Goal: Use online tool/utility: Utilize a website feature to perform a specific function

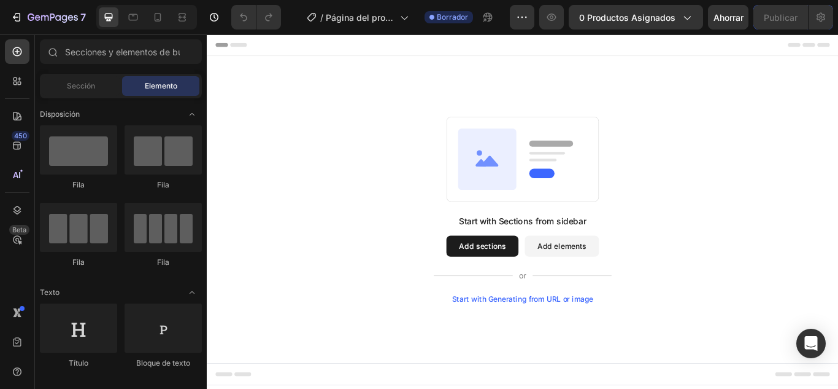
click at [600, 343] on div "Start with Generating from URL or image" at bounding box center [575, 343] width 165 height 10
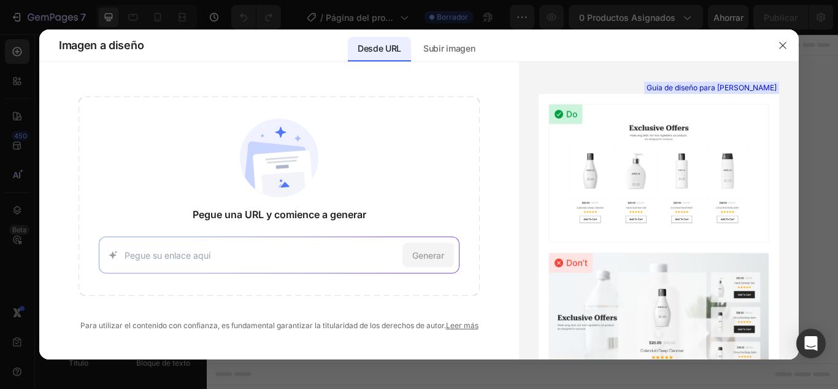
paste input "[URL][DOMAIN_NAME]"
type input "[URL][DOMAIN_NAME]"
click at [411, 253] on div "Generar" at bounding box center [429, 254] width 52 height 25
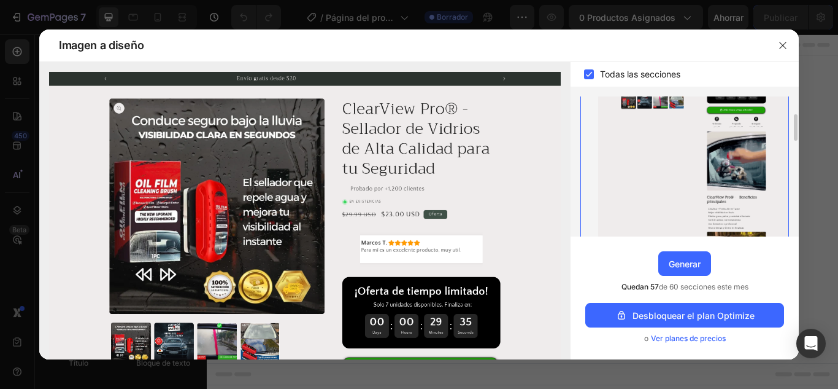
scroll to position [158, 0]
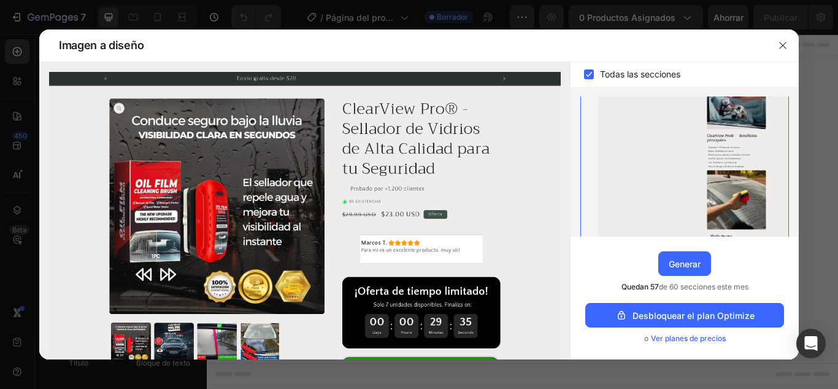
click at [589, 74] on rect at bounding box center [589, 74] width 10 height 10
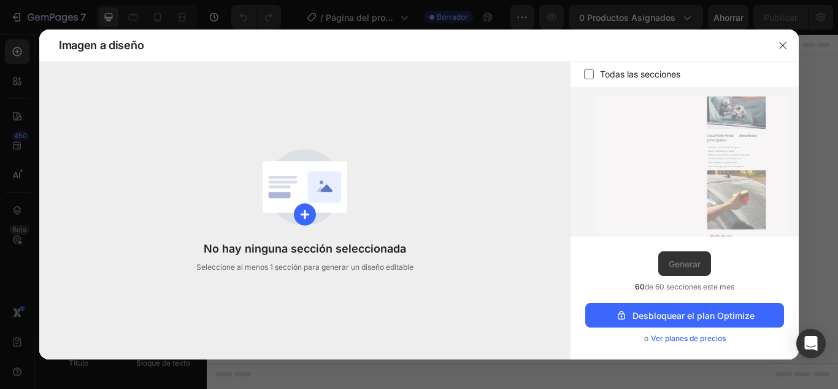
click at [589, 74] on icon at bounding box center [589, 74] width 12 height 12
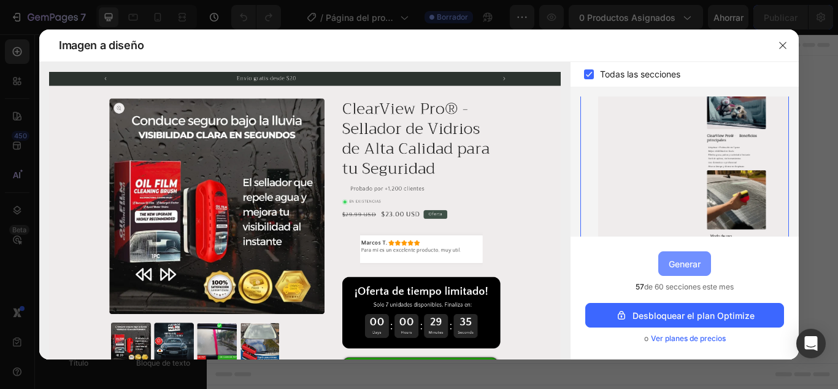
click at [692, 265] on font "Generar" at bounding box center [685, 263] width 32 height 10
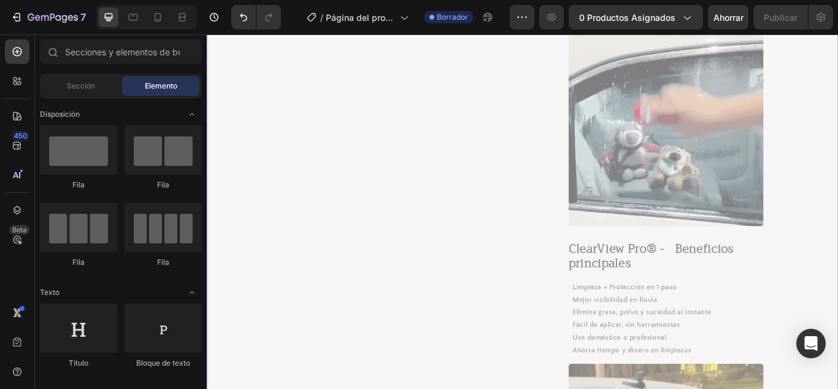
scroll to position [307, 0]
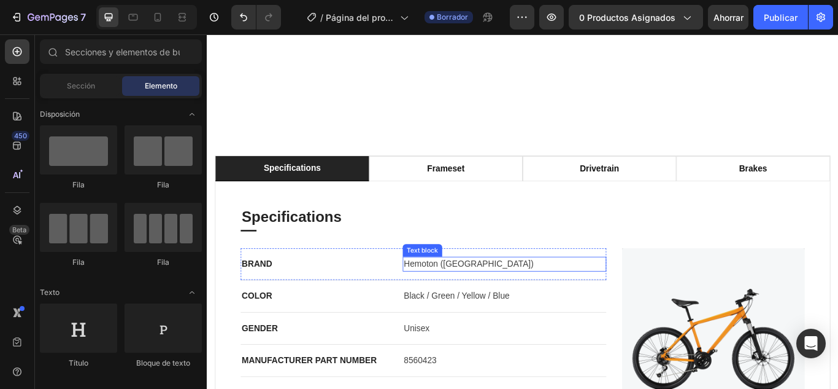
scroll to position [921, 0]
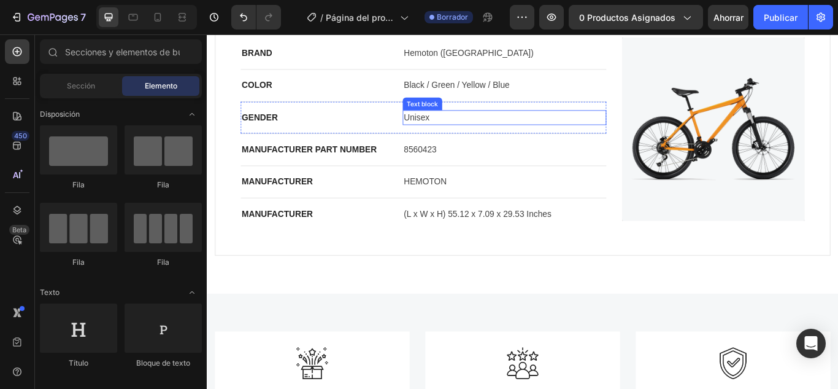
click at [556, 139] on div "Unisex" at bounding box center [554, 131] width 238 height 17
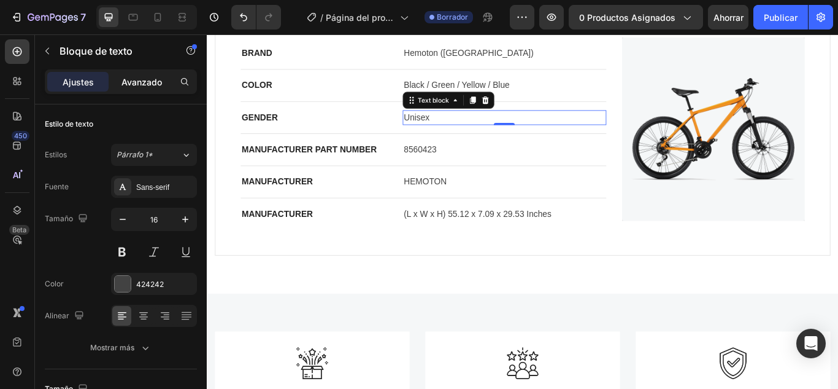
click at [139, 85] on font "Avanzado" at bounding box center [142, 82] width 41 height 10
